Goal: Transaction & Acquisition: Purchase product/service

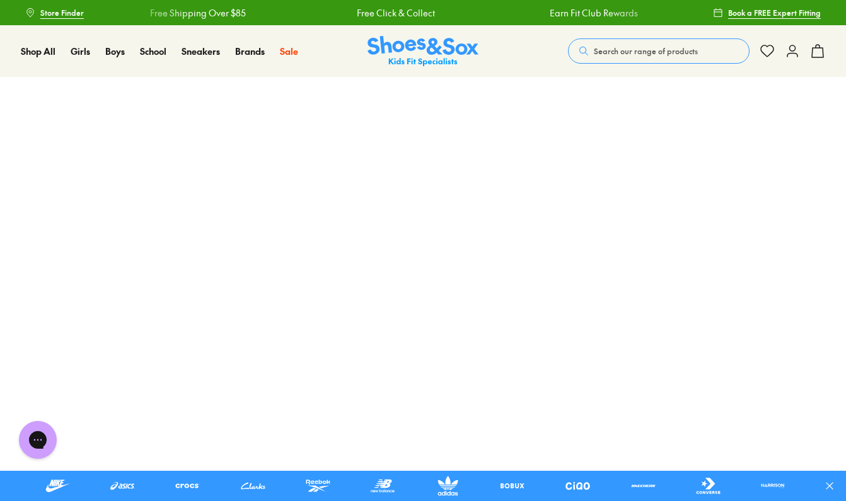
click at [658, 59] on button "Search our range of products" at bounding box center [659, 50] width 182 height 25
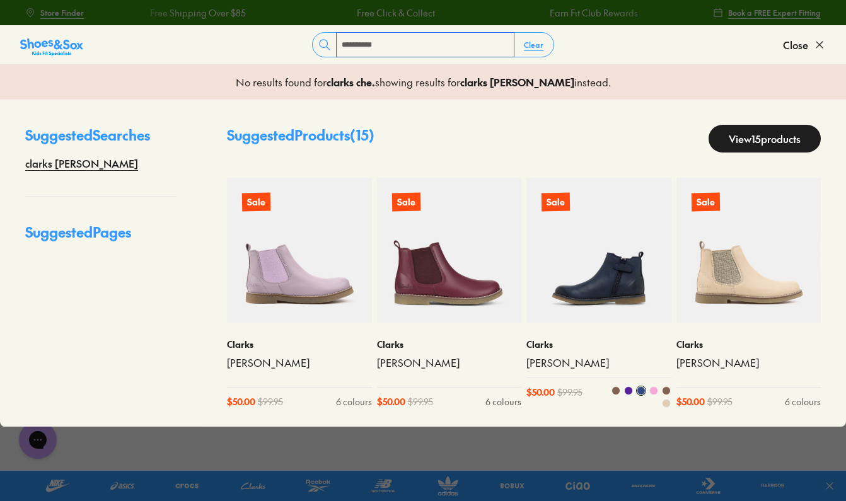
type input "**********"
click at [564, 262] on img at bounding box center [599, 250] width 145 height 145
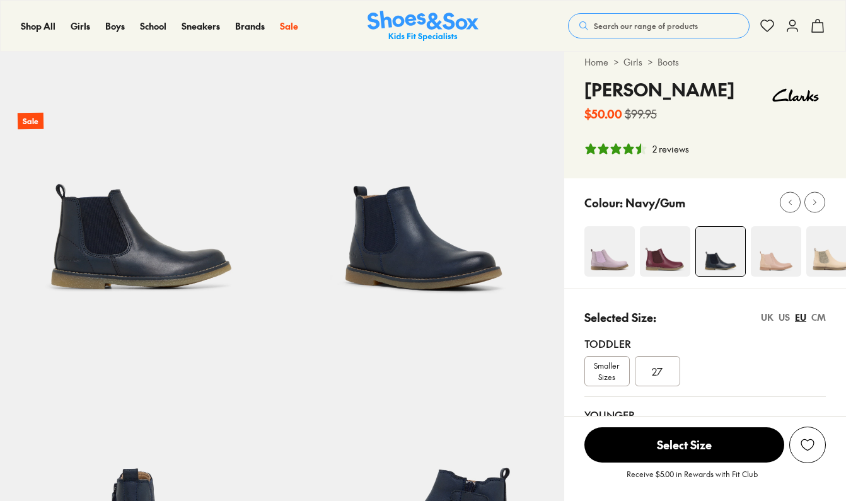
select select "*"
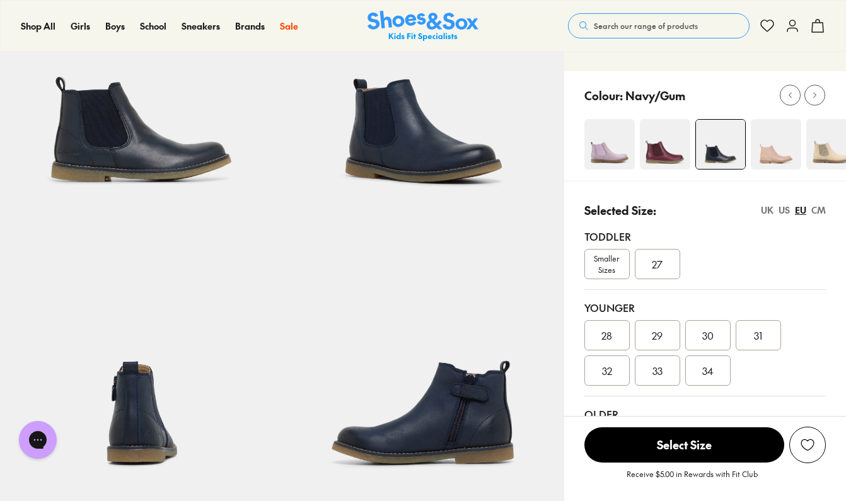
scroll to position [200, 0]
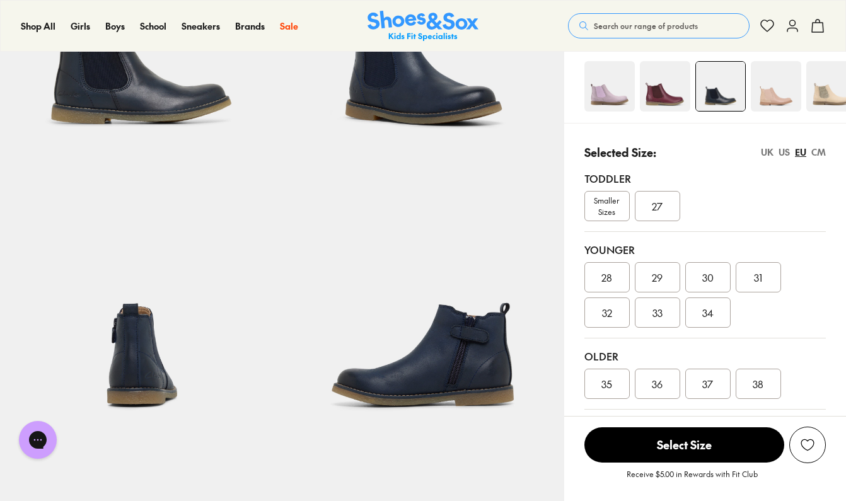
click at [695, 283] on div "30" at bounding box center [707, 277] width 45 height 30
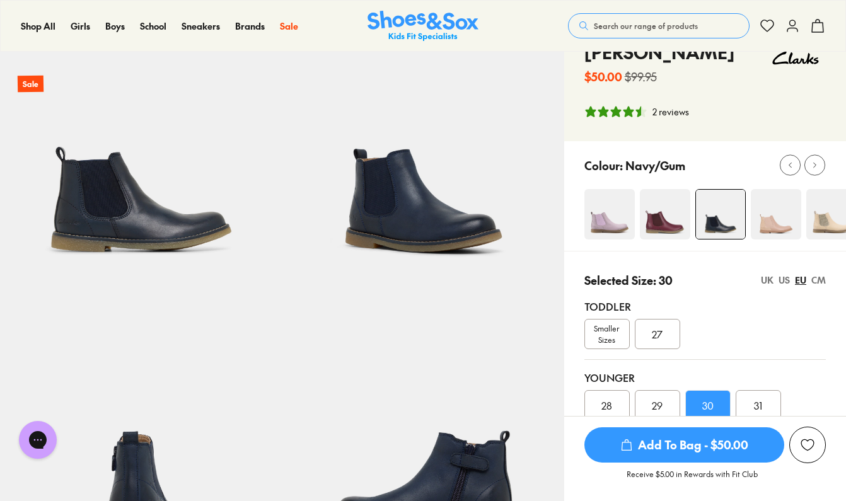
scroll to position [55, 0]
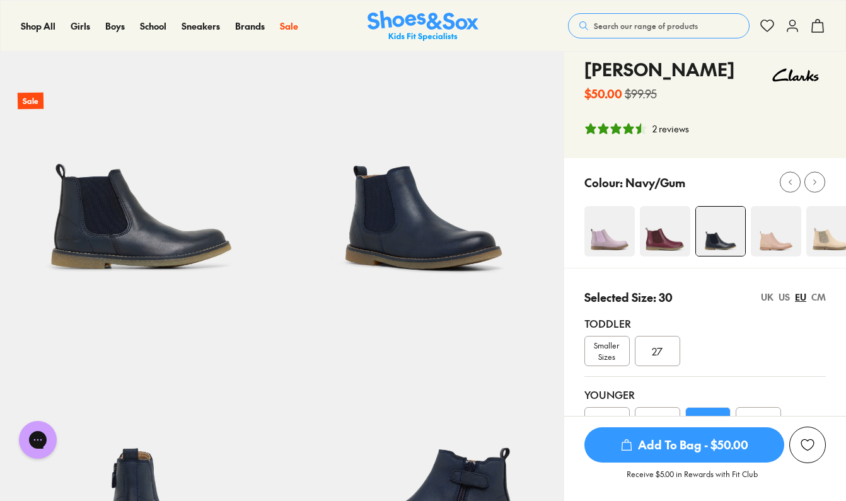
click at [657, 228] on img at bounding box center [665, 231] width 50 height 50
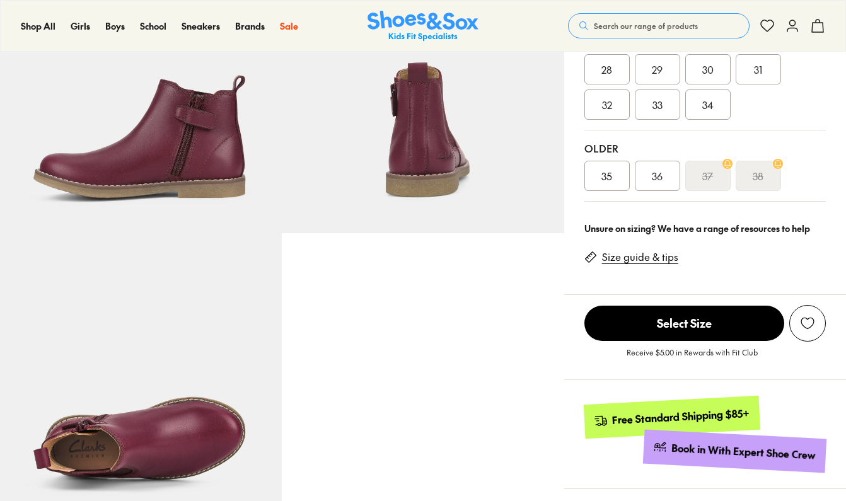
select select "*"
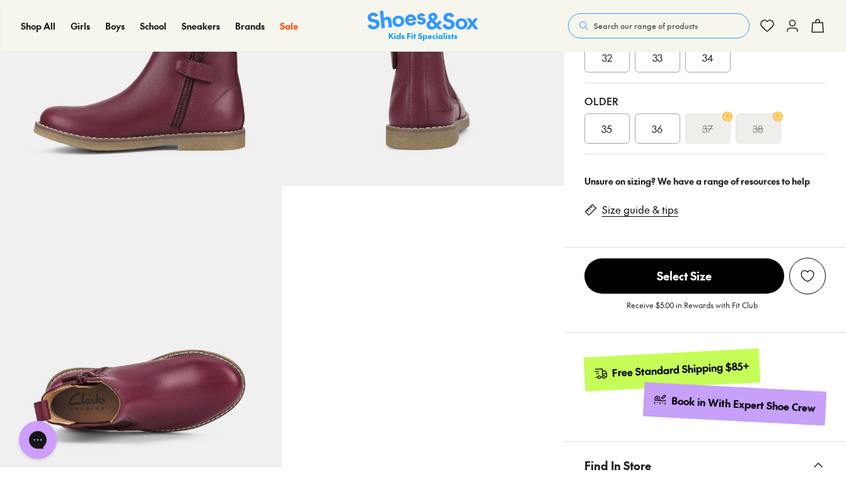
scroll to position [397, 0]
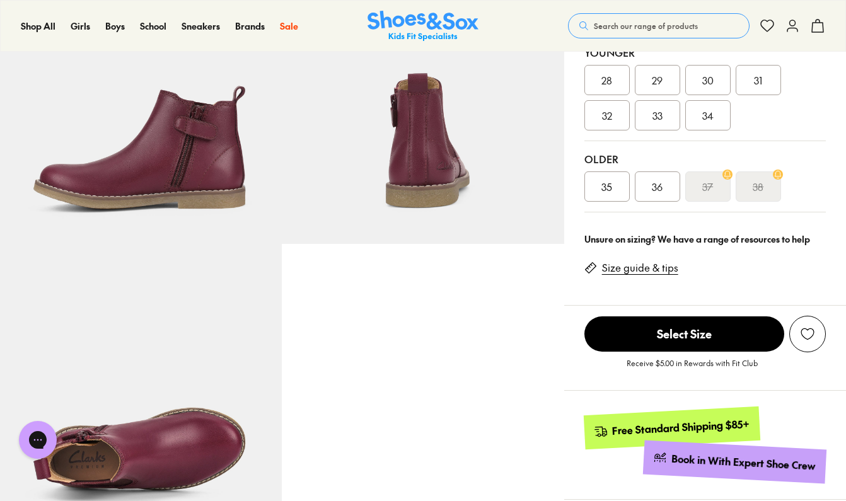
click at [661, 178] on div "36" at bounding box center [657, 187] width 45 height 30
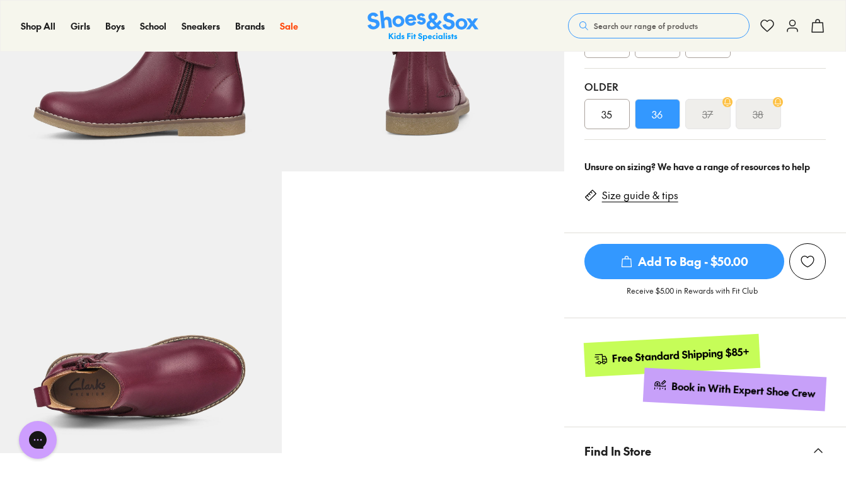
scroll to position [398, 0]
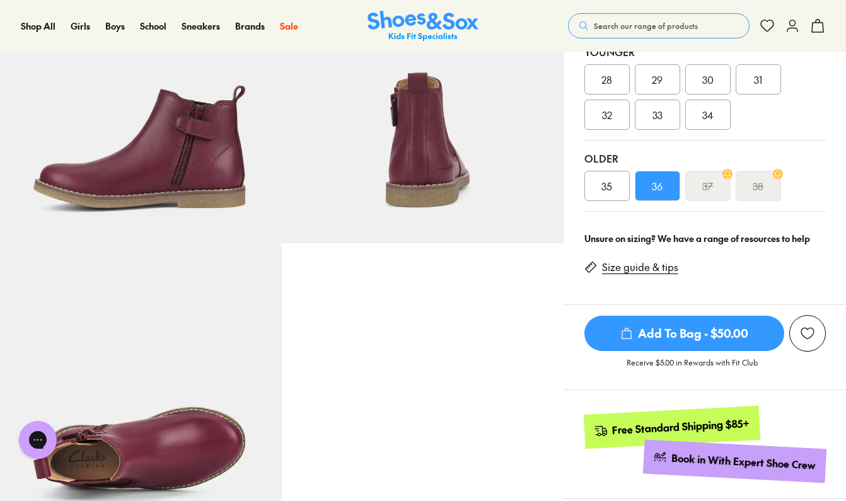
click at [617, 184] on div "35" at bounding box center [607, 186] width 45 height 30
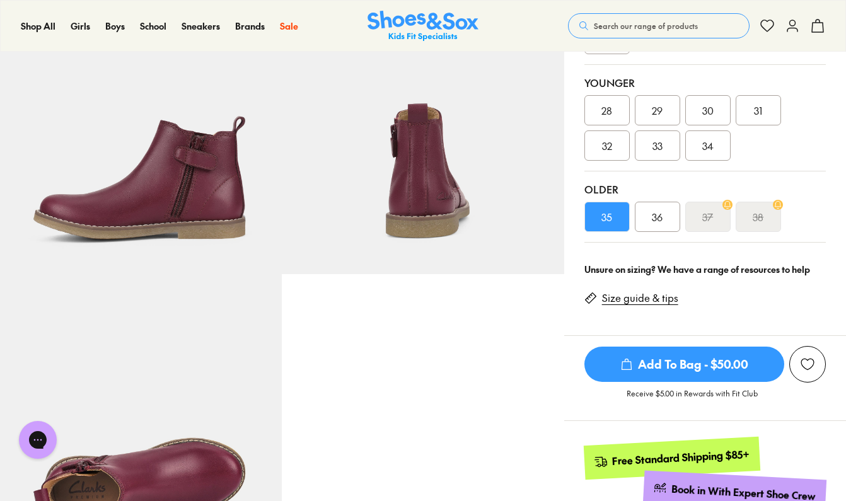
scroll to position [339, 0]
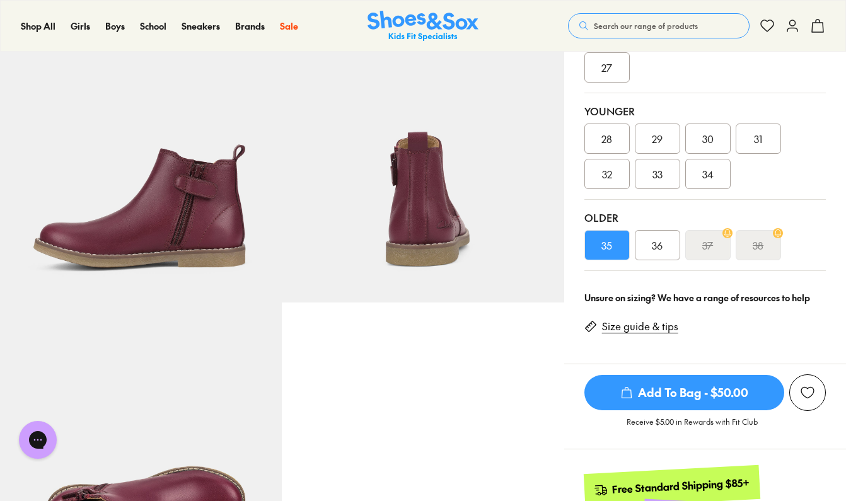
click at [699, 173] on div "34" at bounding box center [707, 174] width 45 height 30
click at [662, 169] on span "33" at bounding box center [658, 173] width 10 height 15
click at [615, 163] on div "32" at bounding box center [607, 174] width 45 height 30
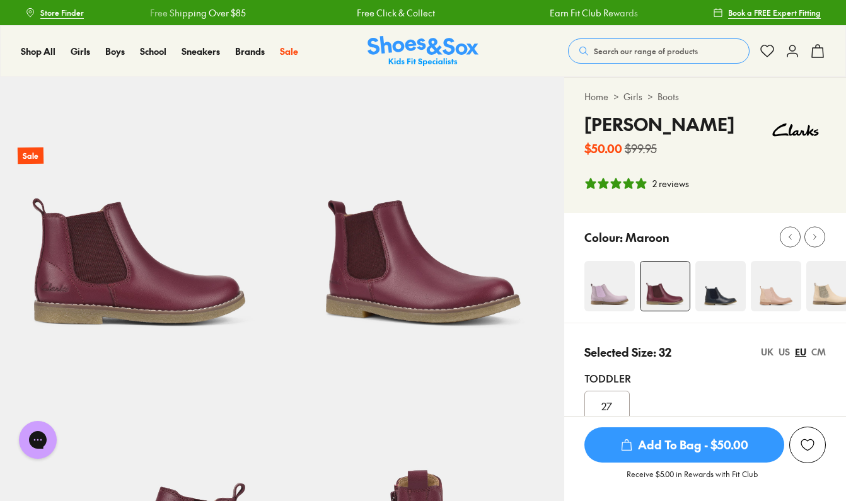
click at [820, 357] on div "CM" at bounding box center [819, 352] width 15 height 13
click at [720, 282] on img at bounding box center [721, 286] width 50 height 50
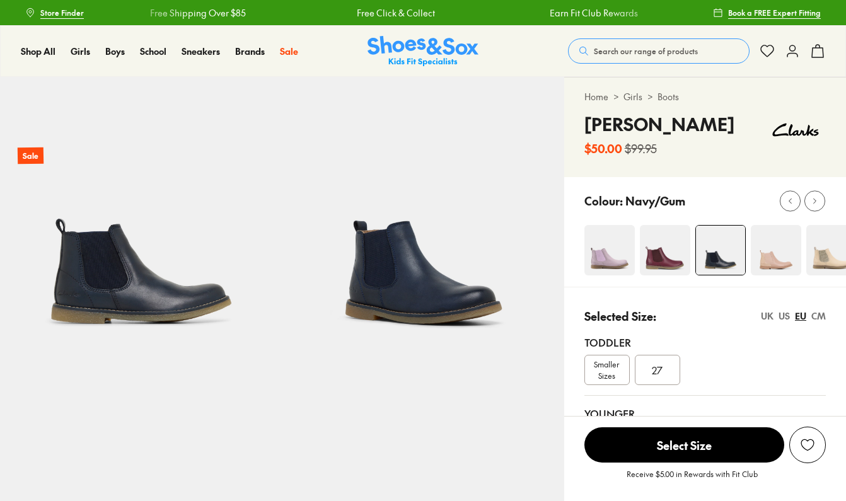
scroll to position [238, 0]
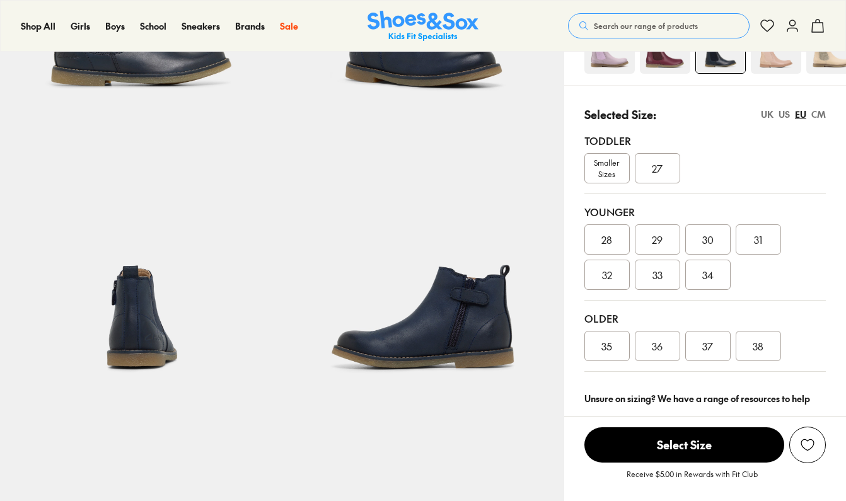
select select "*"
click at [612, 242] on span "28" at bounding box center [607, 239] width 11 height 15
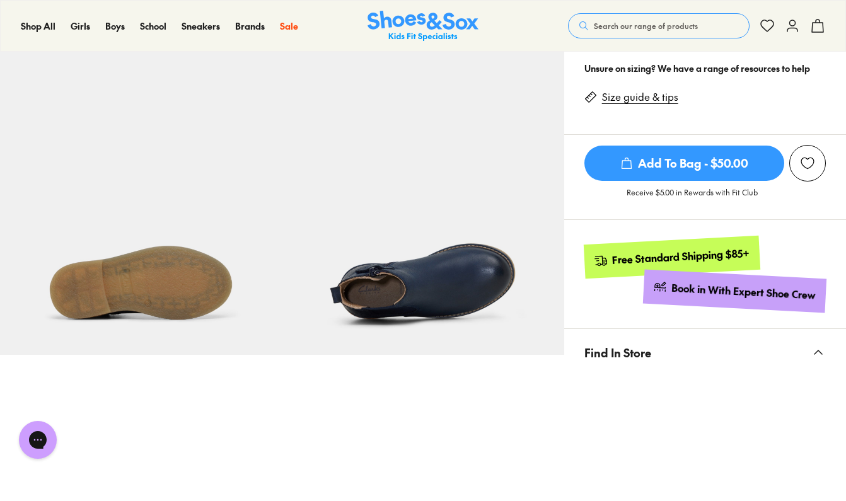
scroll to position [574, 0]
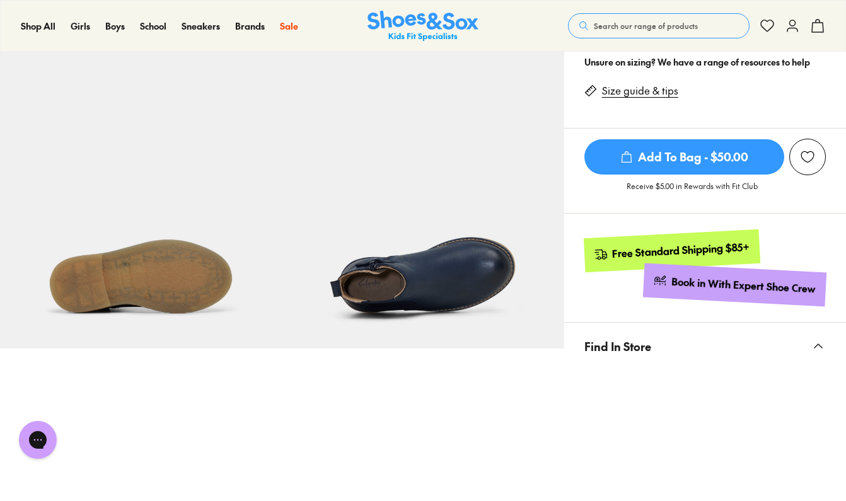
click at [827, 378] on div at bounding box center [705, 473] width 282 height 207
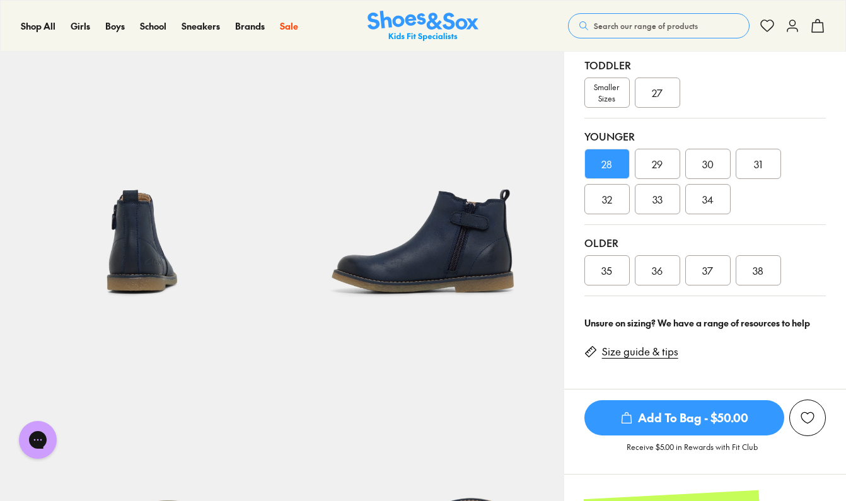
scroll to position [298, 0]
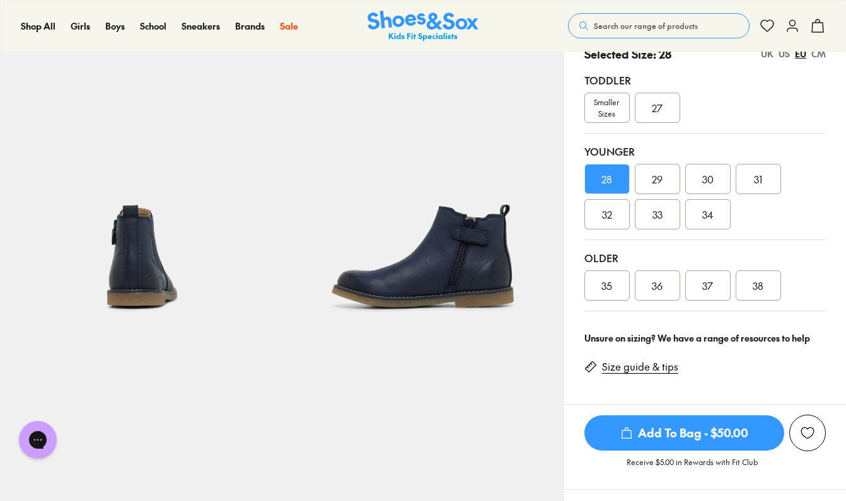
click at [747, 176] on div "31" at bounding box center [758, 179] width 45 height 30
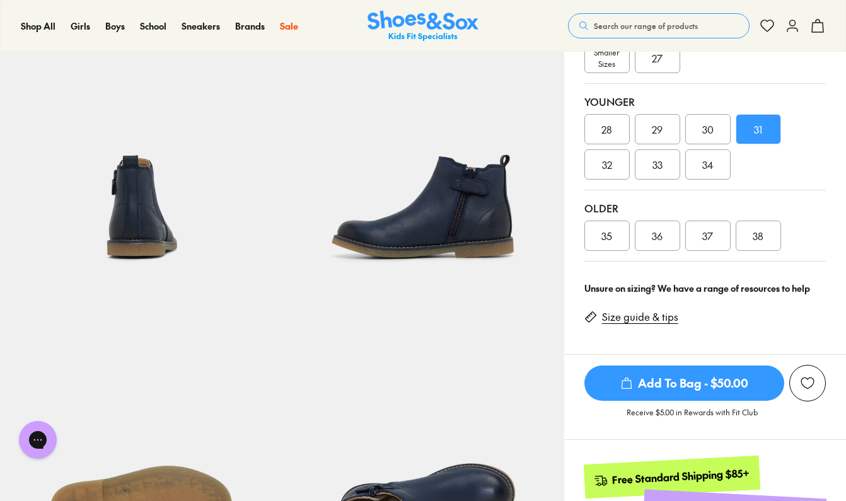
scroll to position [338, 0]
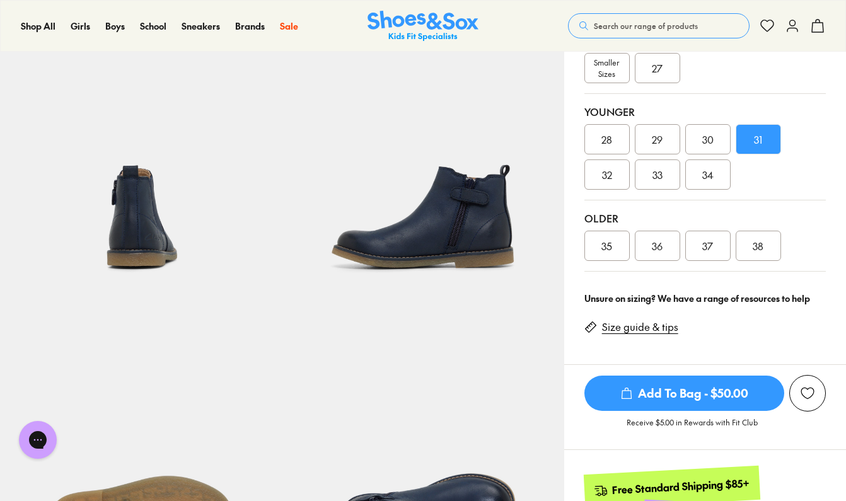
click at [713, 144] on span "30" at bounding box center [707, 139] width 11 height 15
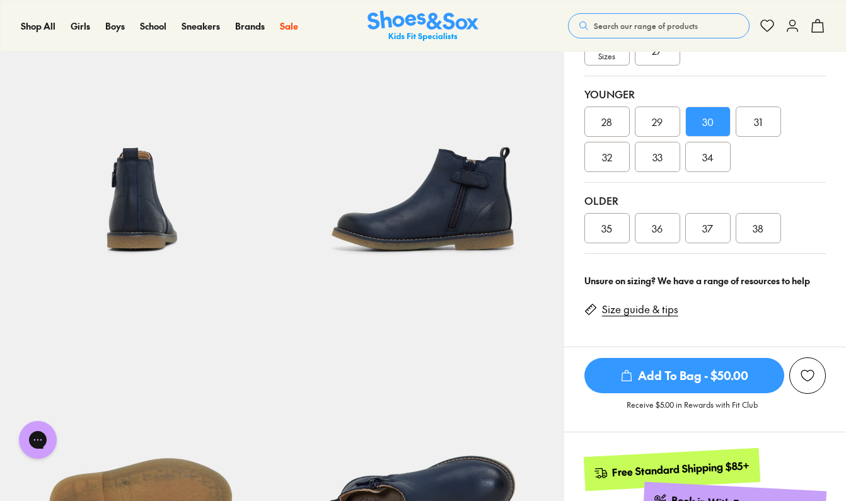
scroll to position [346, 0]
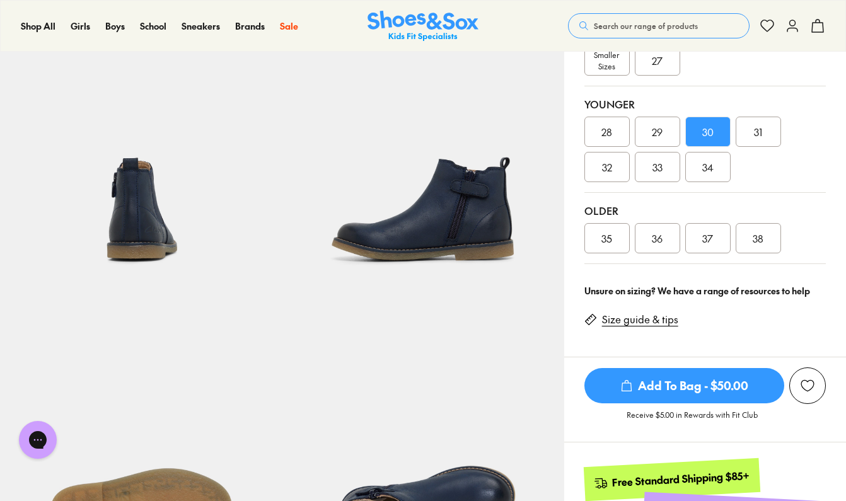
click at [598, 227] on div "35" at bounding box center [607, 238] width 45 height 30
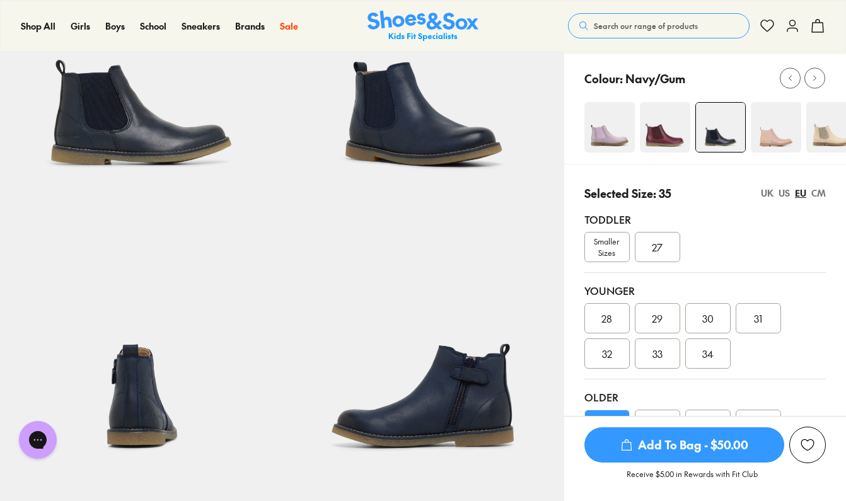
scroll to position [132, 0]
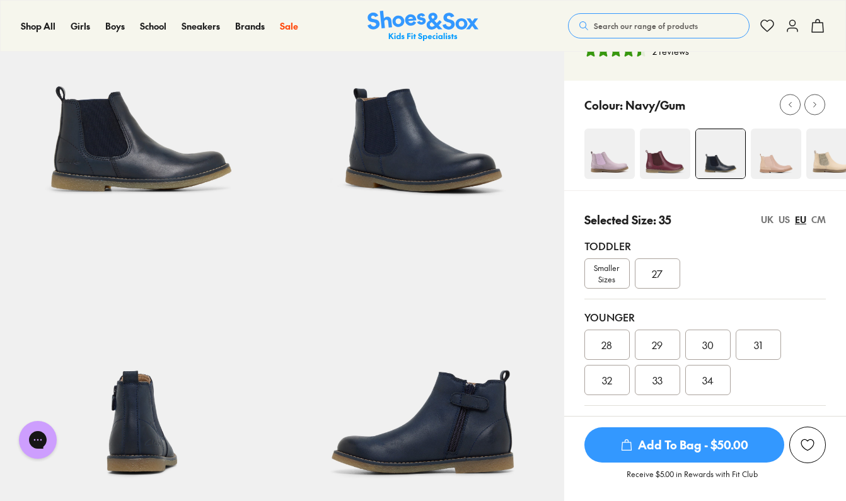
click at [790, 219] on div "US" at bounding box center [784, 219] width 11 height 13
click at [779, 221] on div "US" at bounding box center [784, 219] width 11 height 13
click at [752, 220] on div "Selected Size: 3 UK US EU CM" at bounding box center [706, 219] width 242 height 17
click at [771, 218] on div "UK" at bounding box center [767, 219] width 13 height 13
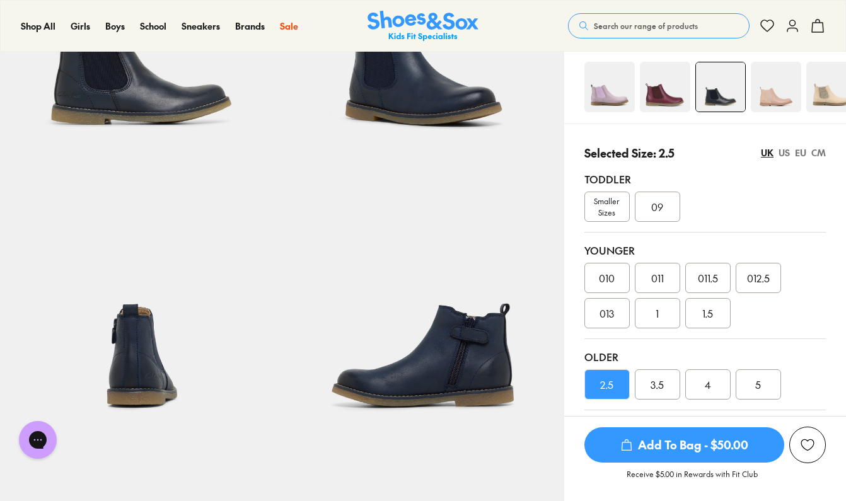
scroll to position [207, 0]
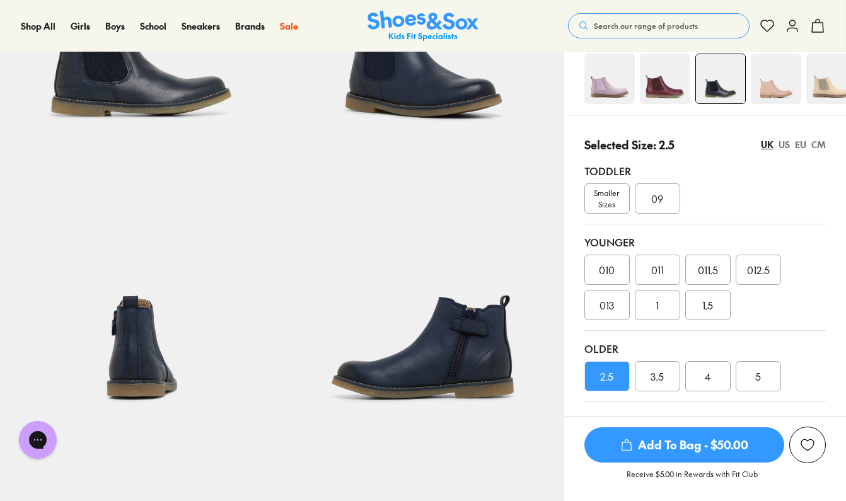
click at [653, 308] on div "1" at bounding box center [657, 305] width 45 height 30
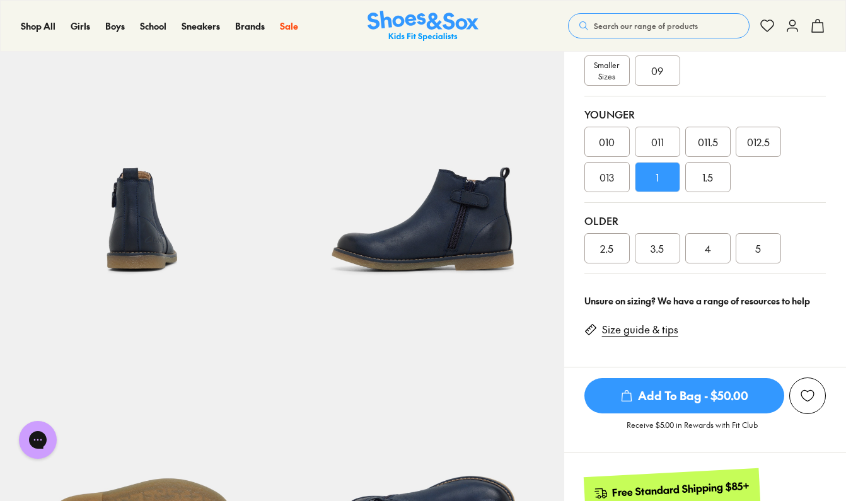
scroll to position [197, 0]
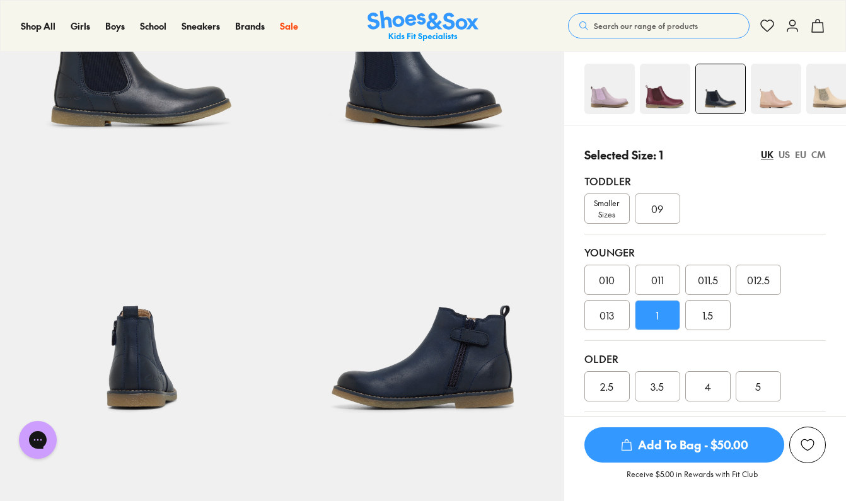
click at [624, 312] on div "013" at bounding box center [607, 315] width 45 height 30
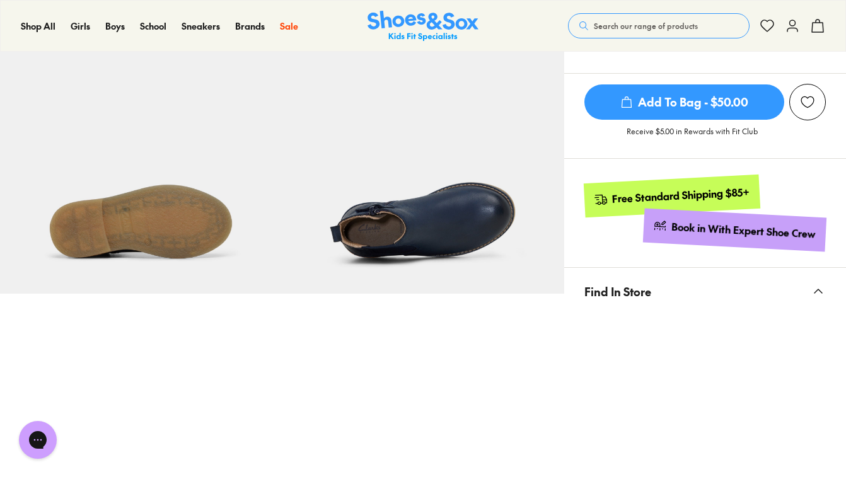
scroll to position [653, 0]
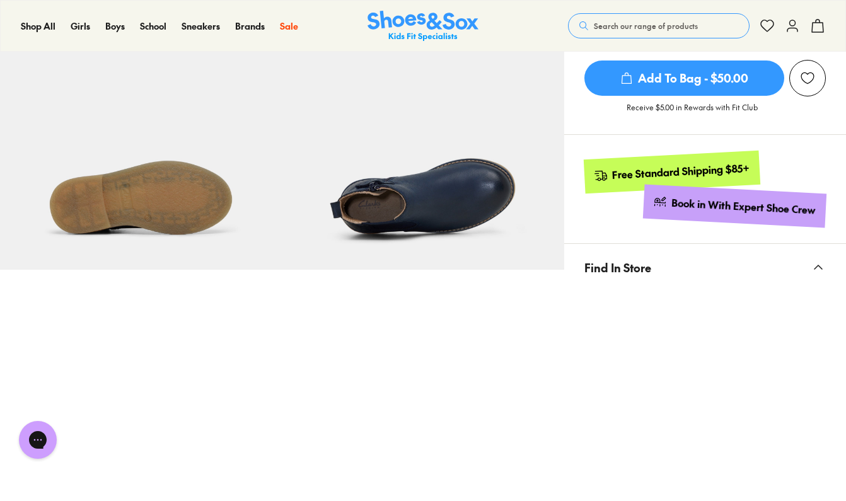
click at [684, 172] on div "Free Standard Shipping $85+" at bounding box center [681, 171] width 138 height 21
